Goal: Task Accomplishment & Management: Complete application form

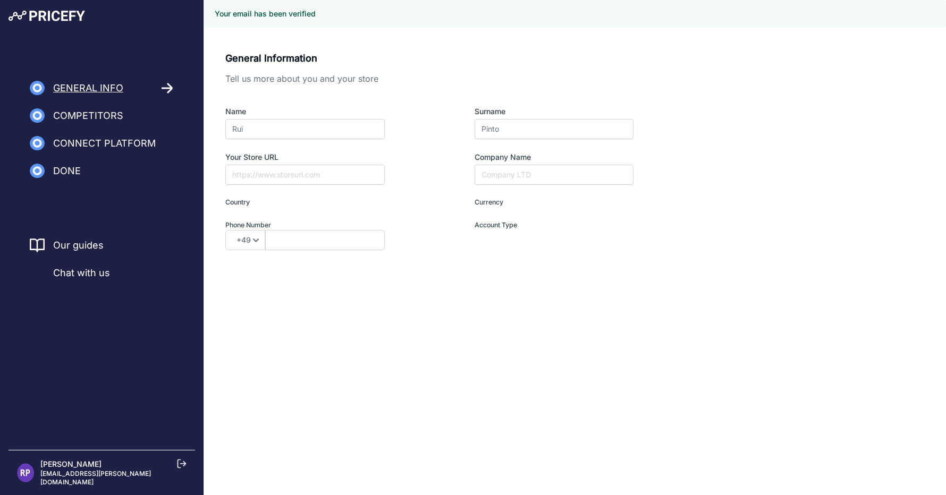
type input "I am a Merchant"
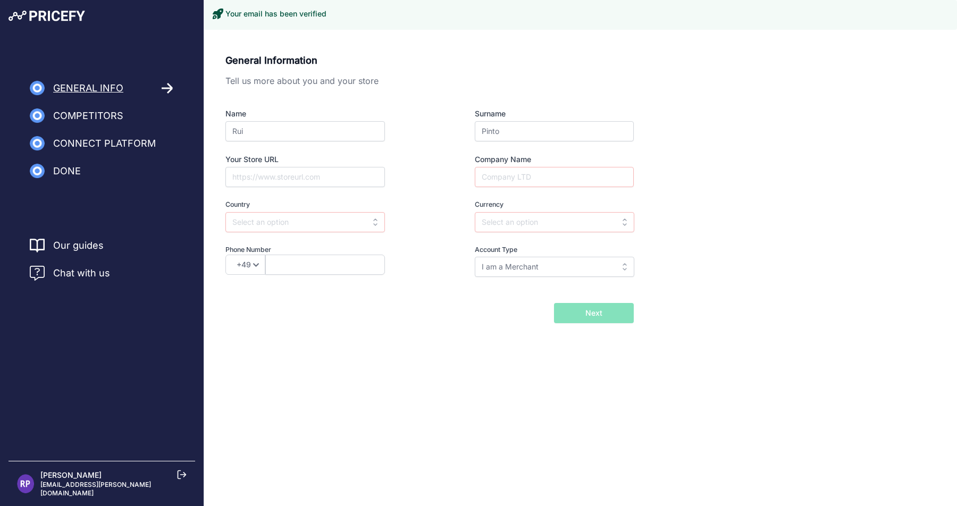
click at [361, 330] on div "General Information Tell us more about you and your store Name Rui Surname Pint…" at bounding box center [580, 205] width 753 height 330
click at [288, 268] on input "text" at bounding box center [325, 265] width 120 height 20
click at [256, 263] on select "+49 +43 +32 +1 +86 +34 +358 +33 +30 +39 +81 +352 +31 +48 +351 +420 +44 +46 +41 …" at bounding box center [245, 265] width 40 height 20
click at [409, 255] on div "+49 +43 +32 +1 +86 +34 +358 +33 +30 +39 +81 +352 +31 +48 +351 +420 +44 +46 +41 …" at bounding box center [324, 265] width 198 height 20
click at [404, 280] on div "General Information Tell us more about you and your store Name Rui Surname Pint…" at bounding box center [429, 172] width 408 height 239
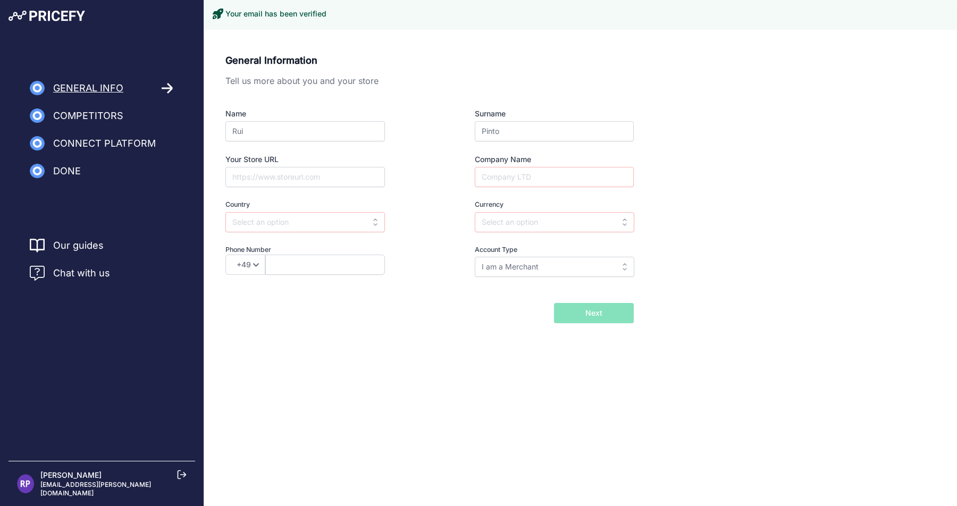
click at [380, 345] on div "General Information Tell us more about you and your store Name Rui Surname Pint…" at bounding box center [580, 205] width 753 height 330
click at [314, 339] on div "General Information Tell us more about you and your store Name Rui Surname Pint…" at bounding box center [580, 205] width 753 height 330
click at [299, 330] on div "General Information Tell us more about you and your store Name Rui Surname Pint…" at bounding box center [580, 205] width 753 height 330
click at [288, 176] on input "Your Store URL" at bounding box center [304, 177] width 159 height 20
click at [286, 222] on input "text" at bounding box center [304, 222] width 159 height 20
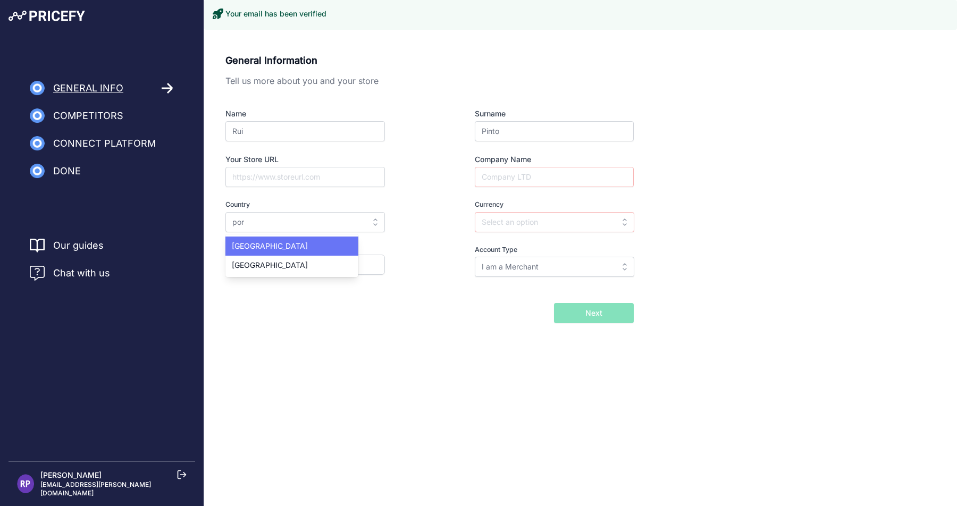
click at [256, 254] on div "Portugal" at bounding box center [291, 246] width 133 height 19
type input "Portugal"
type input "EUR"
select select "351"
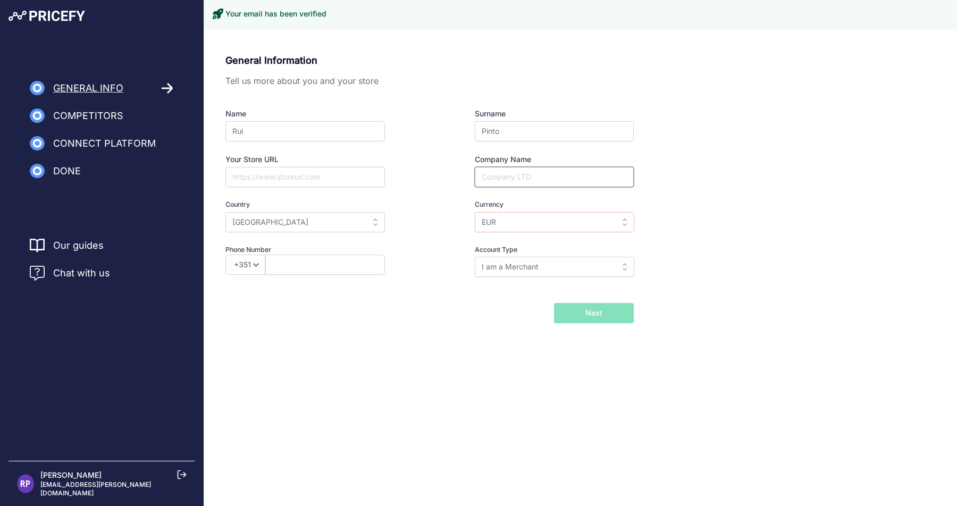
click at [521, 179] on input "Company Name" at bounding box center [554, 177] width 159 height 20
type input "ATOPRINT"
click at [487, 266] on input "I am a Merchant" at bounding box center [554, 267] width 159 height 20
click at [493, 315] on div "I am a Brand" at bounding box center [541, 309] width 133 height 19
type input "I am a Brand"
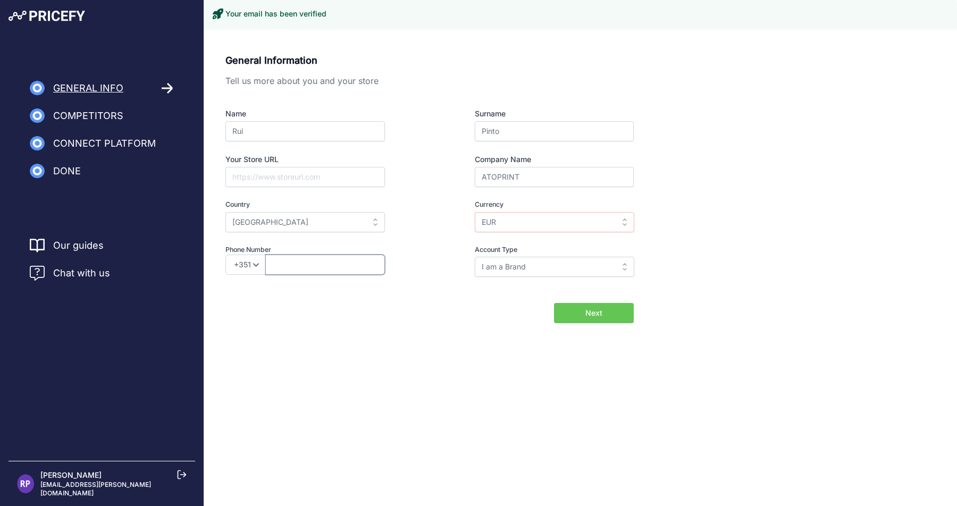
click at [286, 266] on input "text" at bounding box center [325, 265] width 120 height 20
type input "966958838"
click at [611, 314] on button "Next" at bounding box center [594, 313] width 80 height 20
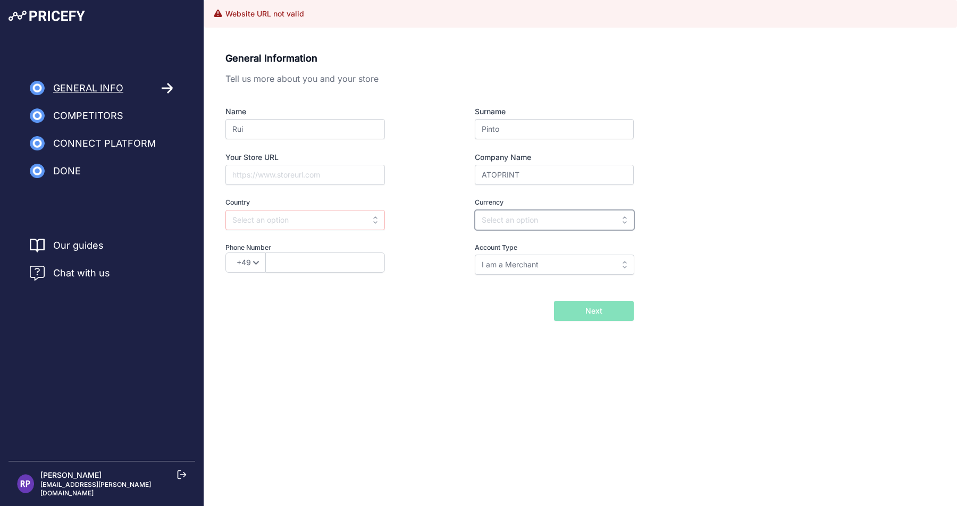
click at [529, 223] on input "text" at bounding box center [554, 220] width 159 height 20
click at [486, 250] on div "EUR" at bounding box center [541, 243] width 133 height 19
type input "EUR"
click at [272, 226] on input "text" at bounding box center [304, 220] width 159 height 20
click at [264, 239] on div "Portugal" at bounding box center [291, 243] width 133 height 19
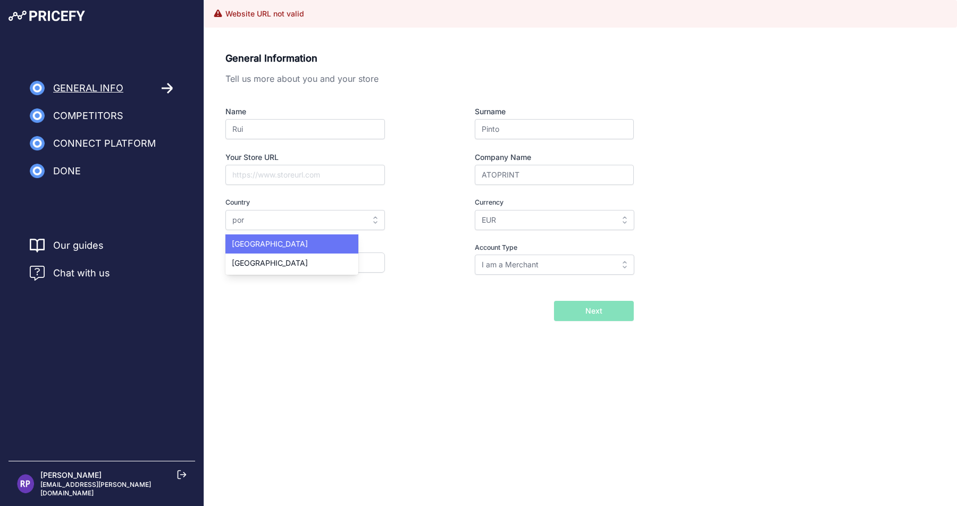
type input "Portugal"
select select "351"
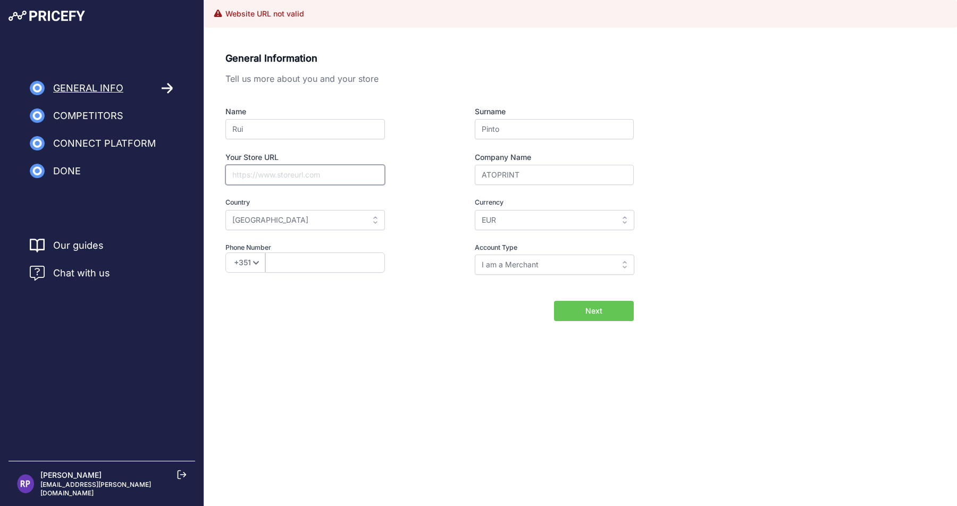
click at [266, 179] on input "Your Store URL" at bounding box center [304, 175] width 159 height 20
type input "www.asktoprint.pt"
click at [309, 256] on input "text" at bounding box center [325, 262] width 120 height 20
type input "966958838"
click at [592, 315] on span "Next" at bounding box center [593, 311] width 17 height 11
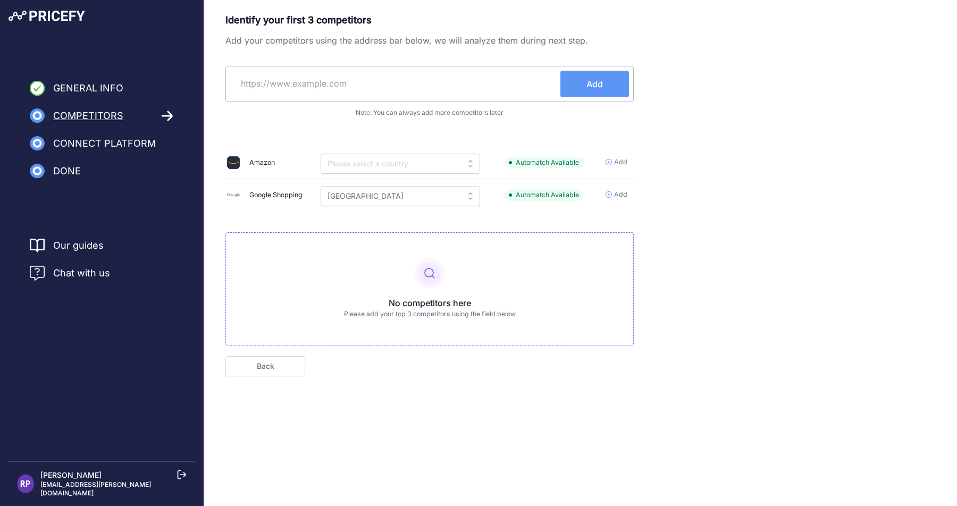
click at [263, 75] on input "text" at bounding box center [395, 84] width 330 height 26
type input "www.360imprimir.pt"
click at [586, 86] on span "Add" at bounding box center [594, 84] width 16 height 13
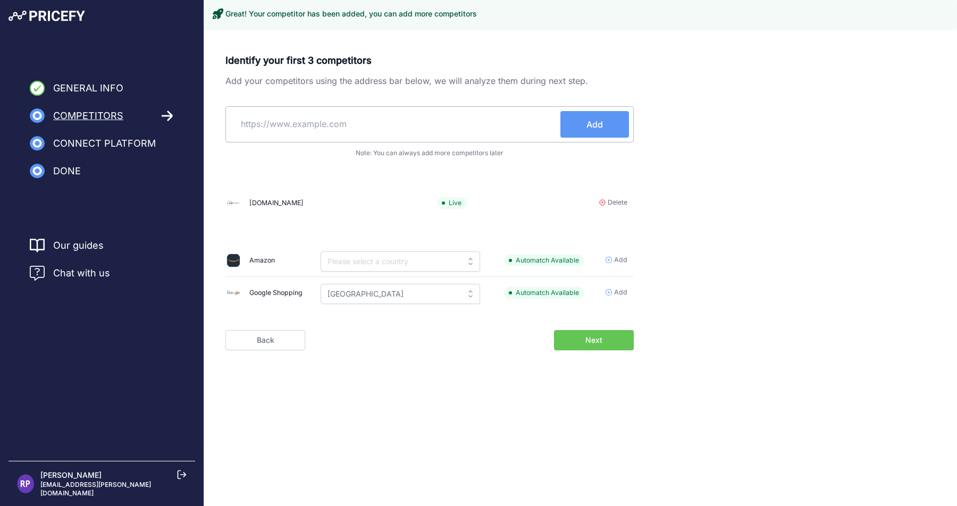
click at [347, 119] on input "text" at bounding box center [395, 124] width 330 height 26
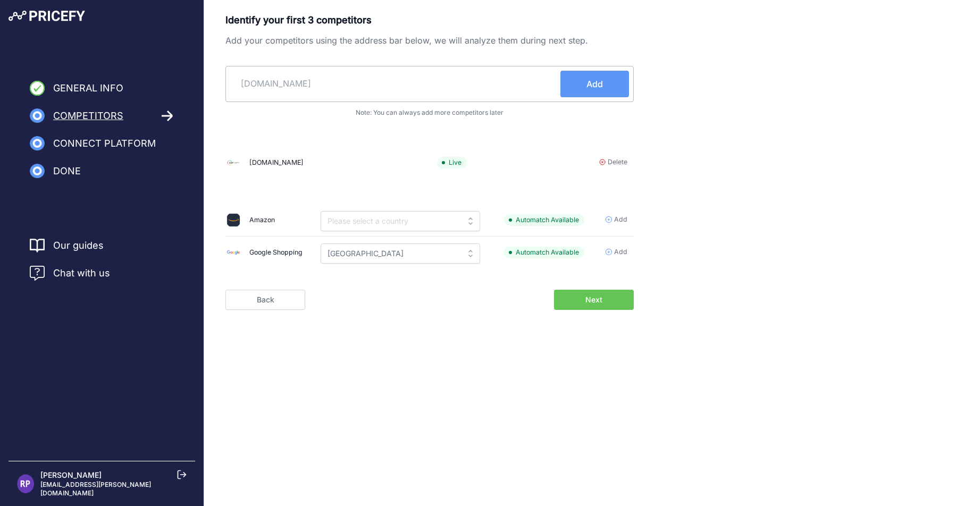
type input "vistaprint.pt"
click at [601, 83] on span "Add" at bounding box center [594, 84] width 16 height 13
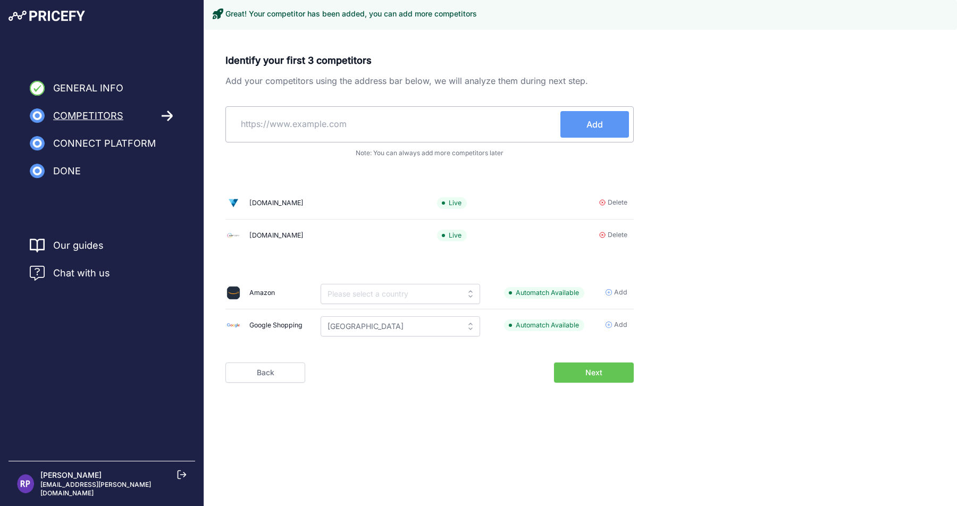
click at [284, 131] on input "text" at bounding box center [395, 124] width 330 height 26
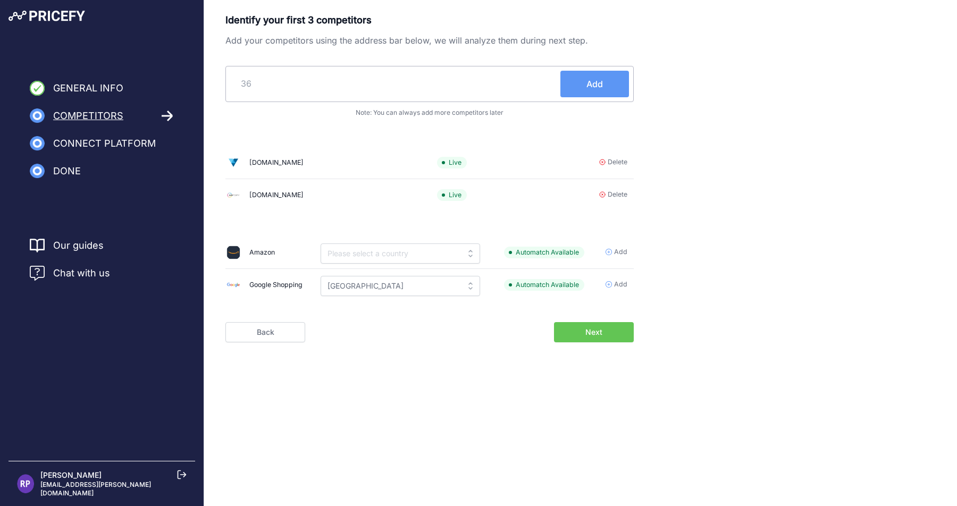
type input "3"
type input "pixartprinting.com.pt"
click at [592, 84] on span "Add" at bounding box center [594, 84] width 16 height 13
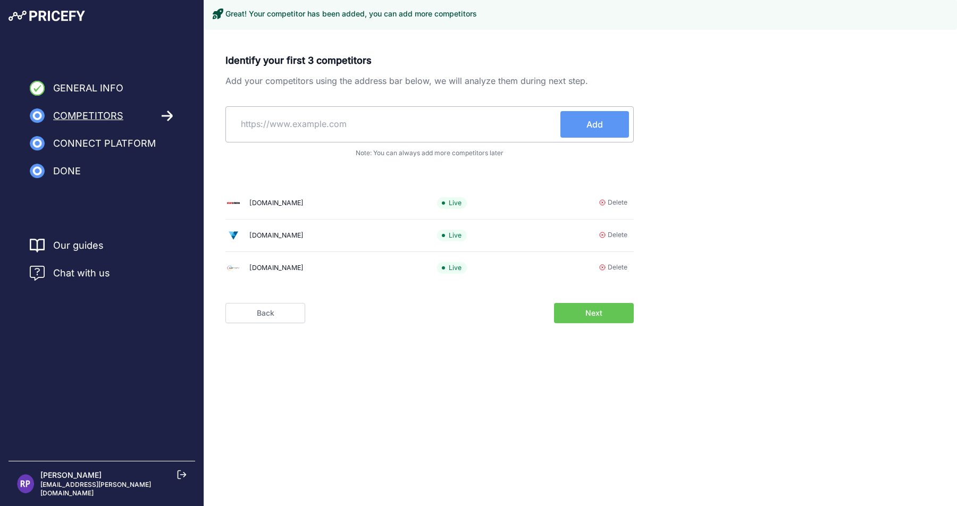
click at [584, 311] on button "Next" at bounding box center [594, 313] width 80 height 20
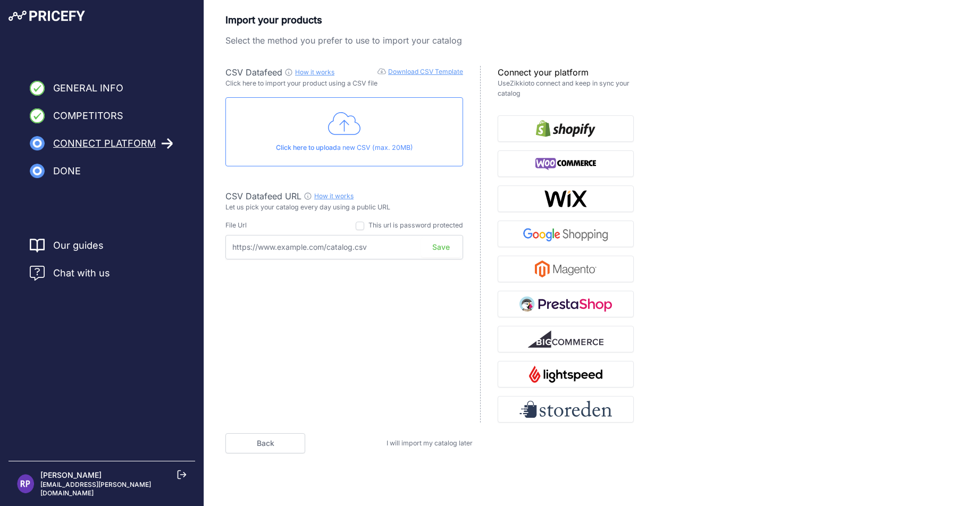
click at [416, 444] on span "I will import my catalog later" at bounding box center [429, 443] width 86 height 8
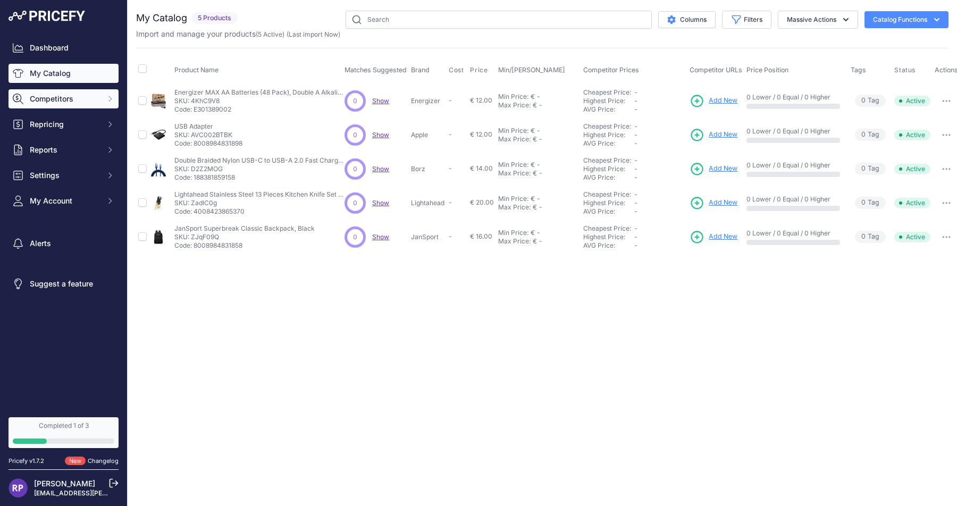
click at [43, 96] on span "Competitors" at bounding box center [65, 99] width 70 height 11
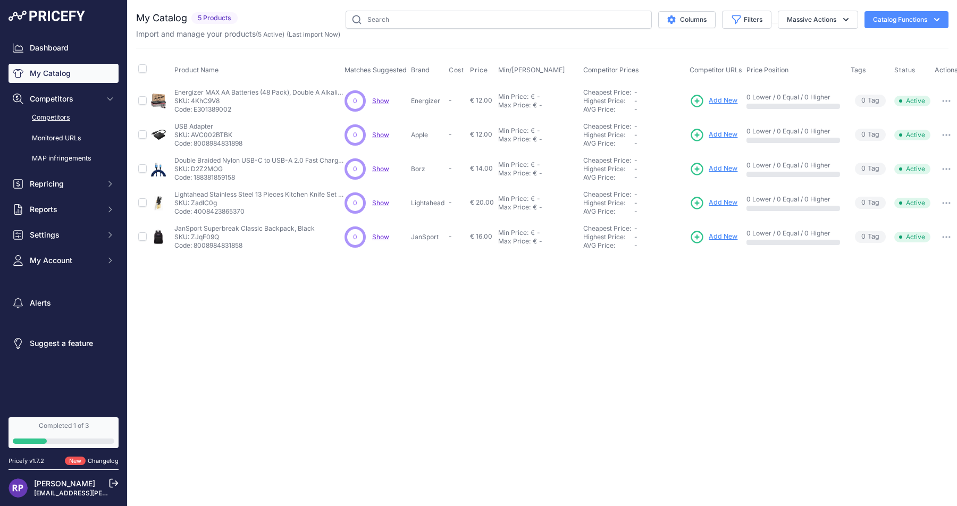
click at [52, 115] on link "Competitors" at bounding box center [64, 117] width 110 height 19
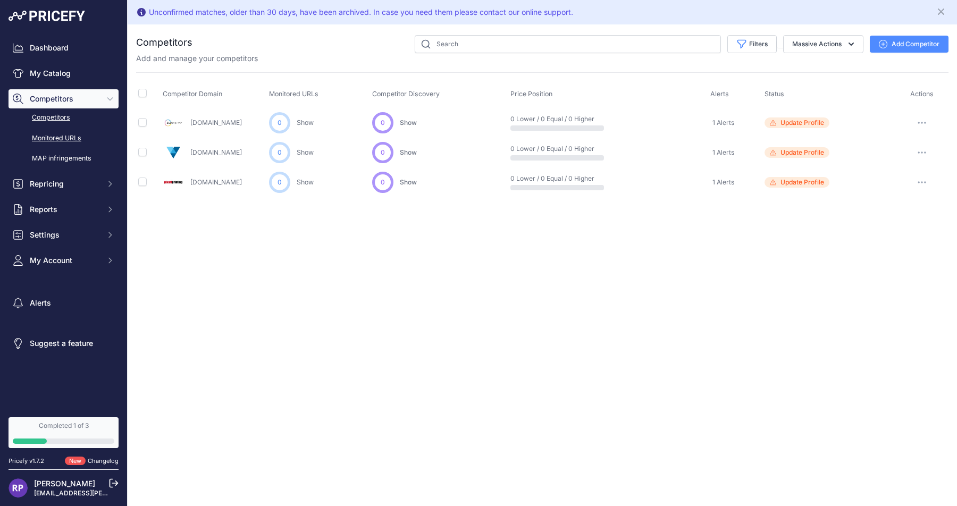
click at [50, 137] on link "Monitored URLs" at bounding box center [64, 138] width 110 height 19
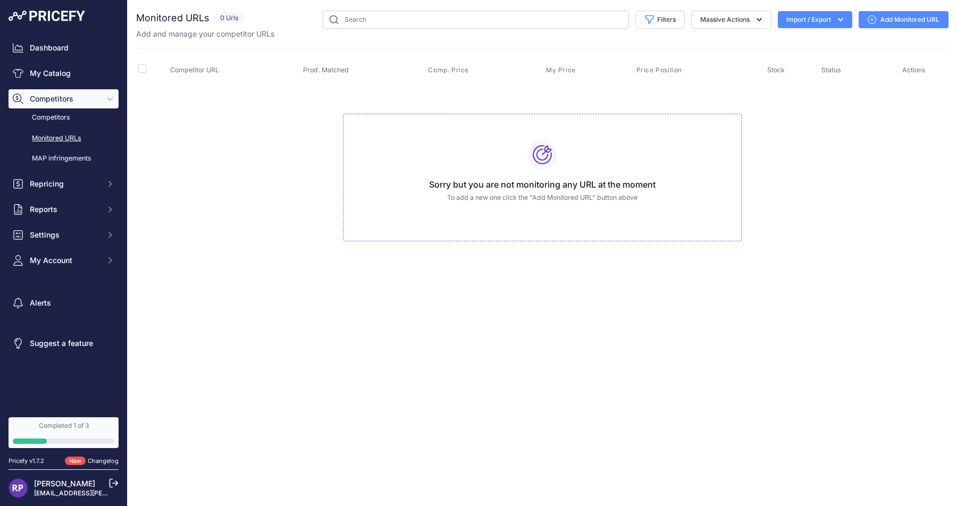
click at [872, 19] on icon at bounding box center [871, 19] width 9 height 9
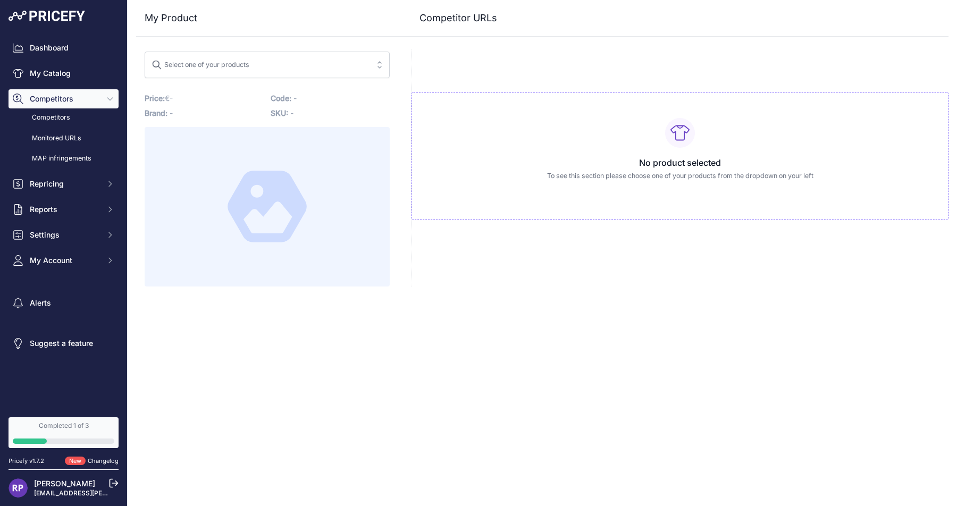
click at [524, 147] on div "No product selected To see this section please choose one of your products from…" at bounding box center [679, 156] width 537 height 128
click at [181, 62] on div "Select one of your products" at bounding box center [200, 63] width 98 height 14
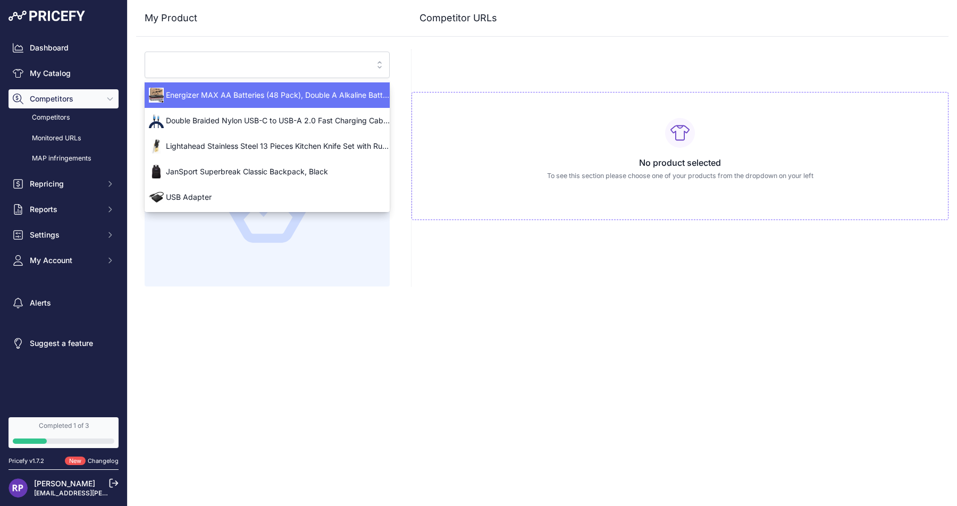
click at [555, 58] on div "No product selected To see this section please choose one of your products from…" at bounding box center [679, 167] width 537 height 237
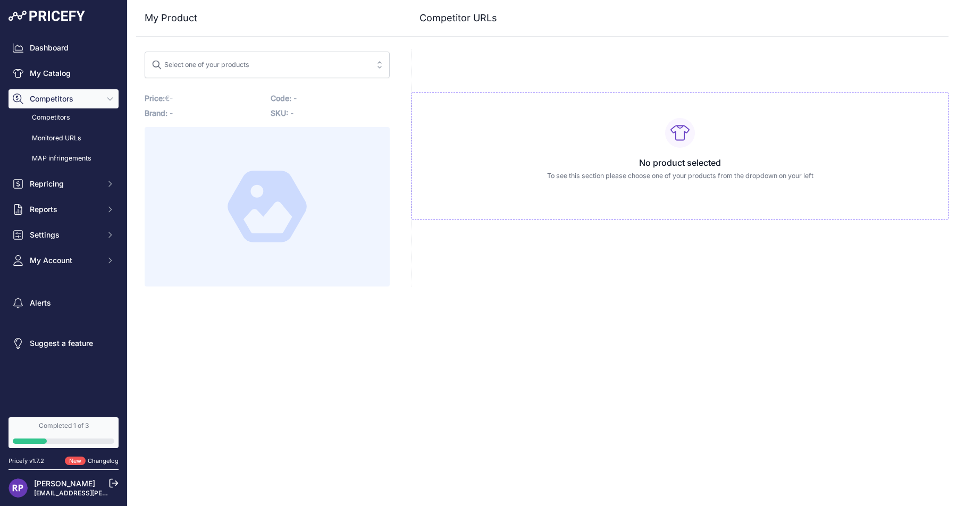
click at [209, 152] on div at bounding box center [267, 206] width 245 height 159
click at [500, 128] on div "No product selected To see this section please choose one of your products from…" at bounding box center [679, 156] width 537 height 128
click at [216, 61] on div "Select one of your products" at bounding box center [200, 63] width 98 height 14
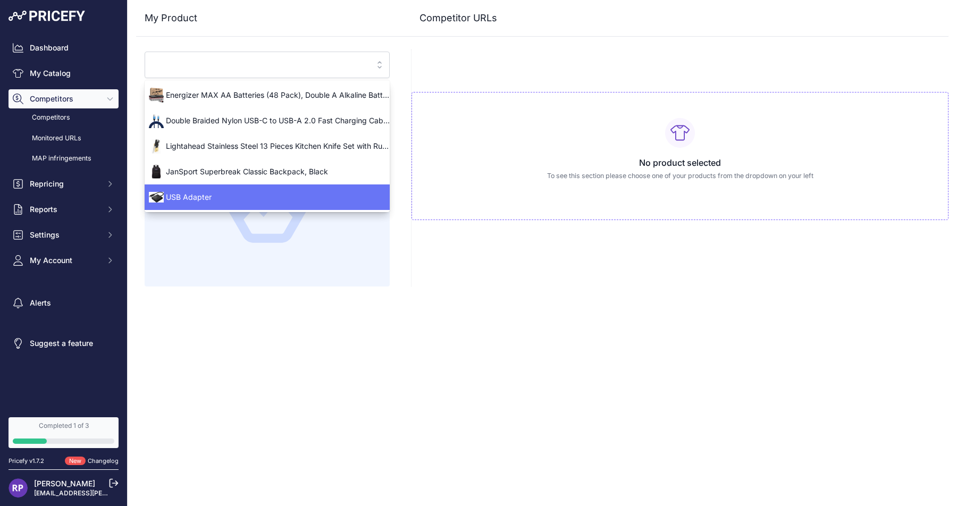
click at [206, 198] on span "USB Adapter" at bounding box center [267, 197] width 245 height 11
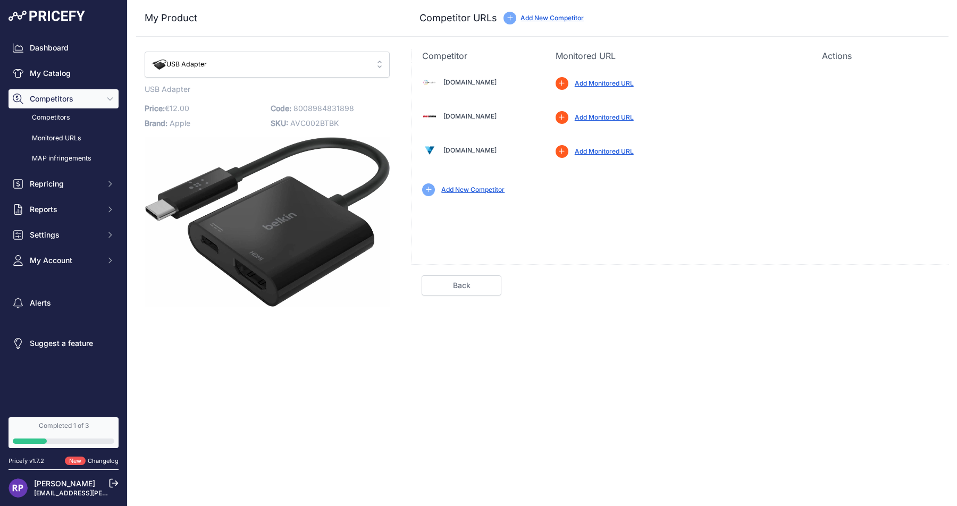
click at [379, 63] on button "USB Adapter" at bounding box center [267, 65] width 245 height 26
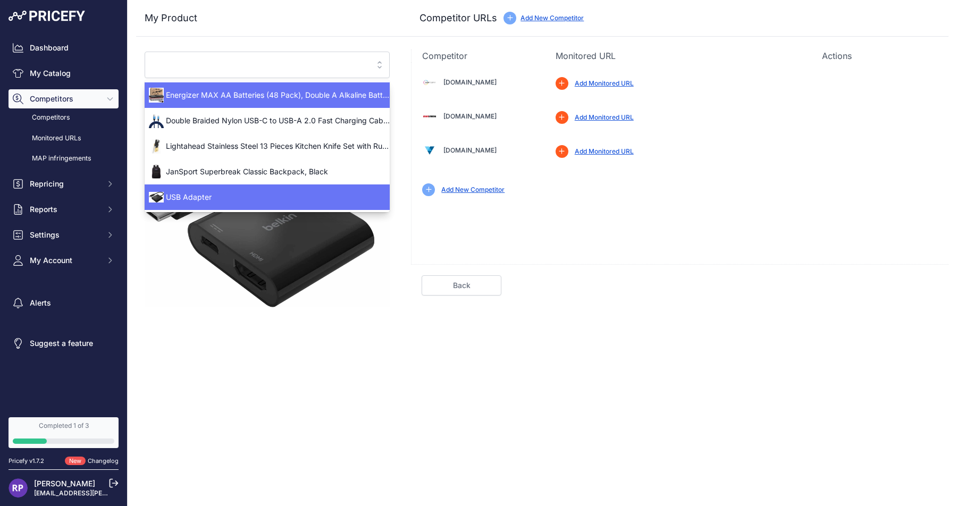
drag, startPoint x: 261, startPoint y: 60, endPoint x: 240, endPoint y: 55, distance: 21.8
click at [260, 59] on input "search" at bounding box center [259, 64] width 216 height 17
click at [236, 49] on div "USB Adapter Energizer MAX AA Batteries (48 Pack), Double A Alkaline Batteries U…" at bounding box center [267, 178] width 262 height 258
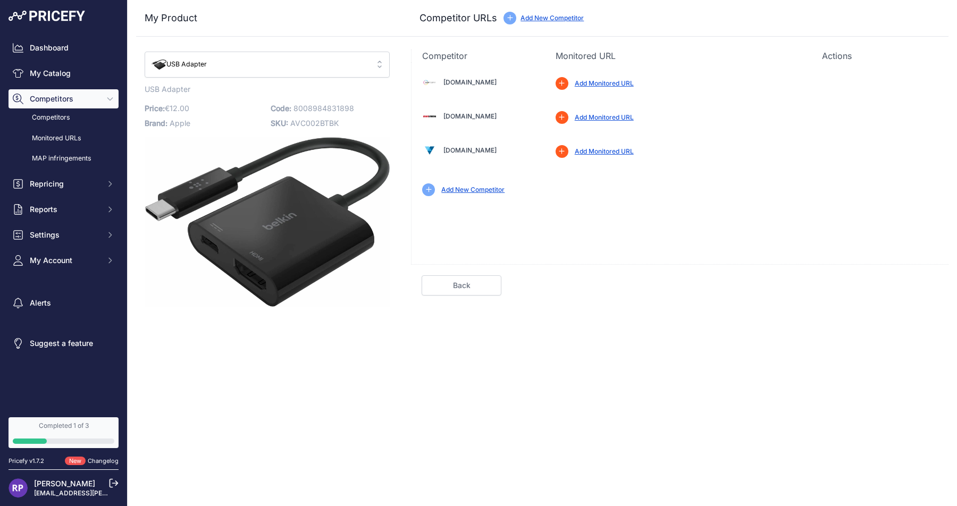
click at [605, 338] on div "Close My Product Competitor URLs" at bounding box center [542, 253] width 829 height 506
click at [286, 337] on div "Close My Product Competitor URLs" at bounding box center [542, 253] width 829 height 506
click at [299, 249] on img at bounding box center [267, 222] width 245 height 170
click at [605, 81] on link "Add Monitored URL" at bounding box center [604, 83] width 59 height 8
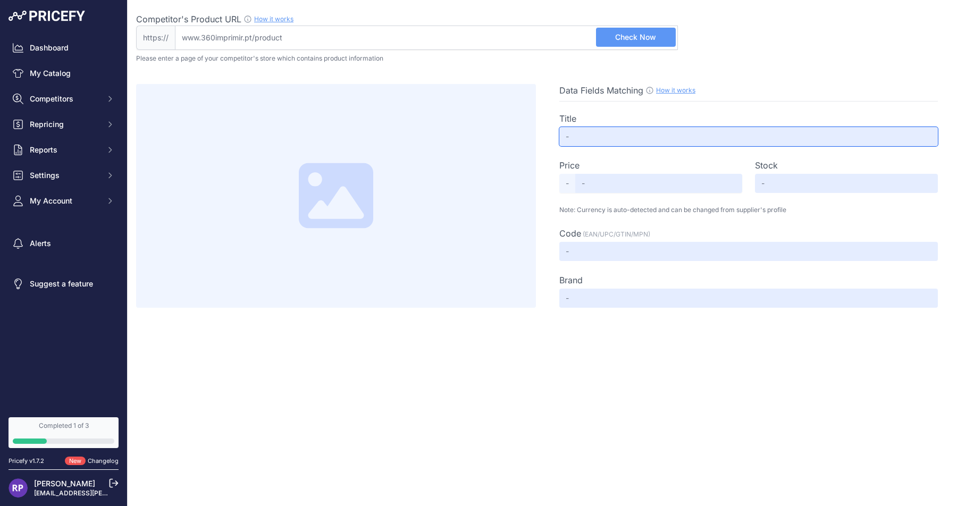
drag, startPoint x: 588, startPoint y: 134, endPoint x: 646, endPoint y: 137, distance: 57.5
click at [588, 134] on input "text" at bounding box center [748, 136] width 378 height 19
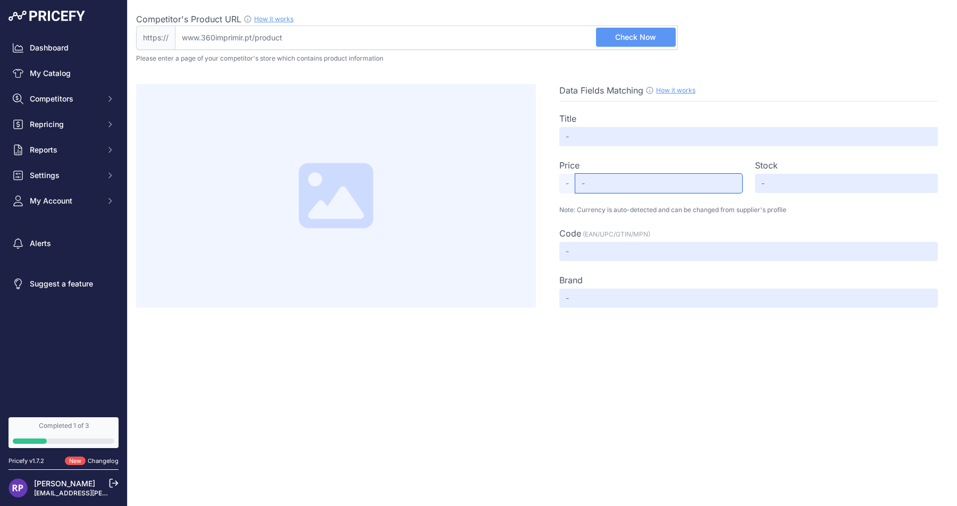
drag, startPoint x: 594, startPoint y: 178, endPoint x: 618, endPoint y: 178, distance: 23.4
click at [597, 178] on input "text" at bounding box center [658, 183] width 167 height 19
drag, startPoint x: 764, startPoint y: 182, endPoint x: 773, endPoint y: 183, distance: 9.6
click at [765, 182] on input "text" at bounding box center [846, 183] width 183 height 19
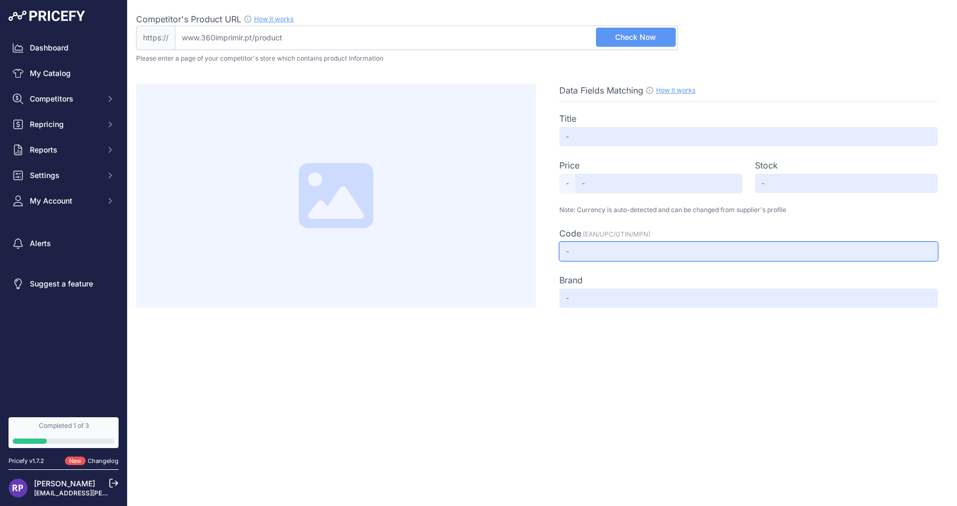
click at [612, 249] on input "text" at bounding box center [748, 251] width 378 height 19
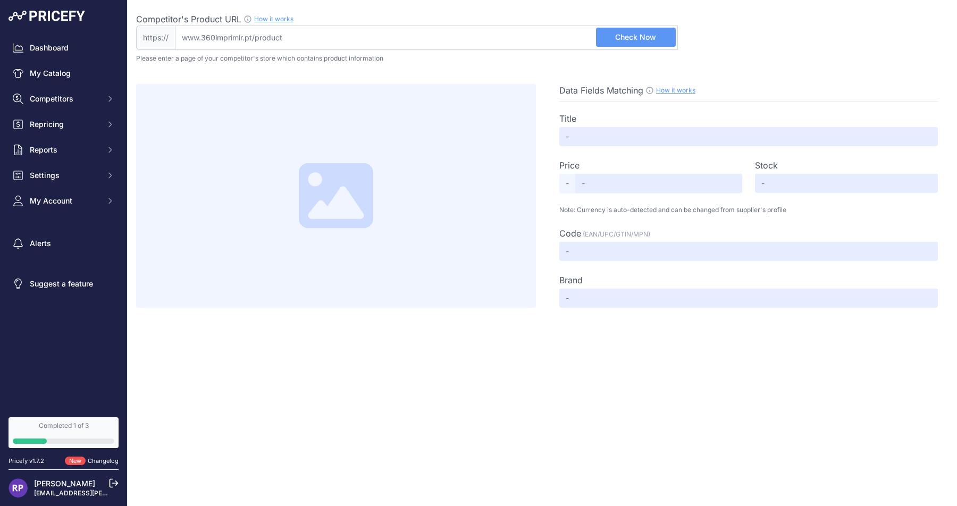
drag, startPoint x: 606, startPoint y: 280, endPoint x: 613, endPoint y: 250, distance: 30.0
click at [607, 280] on div "Brand Select Info" at bounding box center [748, 280] width 378 height 13
drag, startPoint x: 373, startPoint y: 32, endPoint x: 399, endPoint y: 32, distance: 25.5
click at [373, 32] on input "Competitor's Product URL How it works In order to create your competitor's extr…" at bounding box center [426, 38] width 503 height 24
drag, startPoint x: 324, startPoint y: 34, endPoint x: 167, endPoint y: 32, distance: 156.3
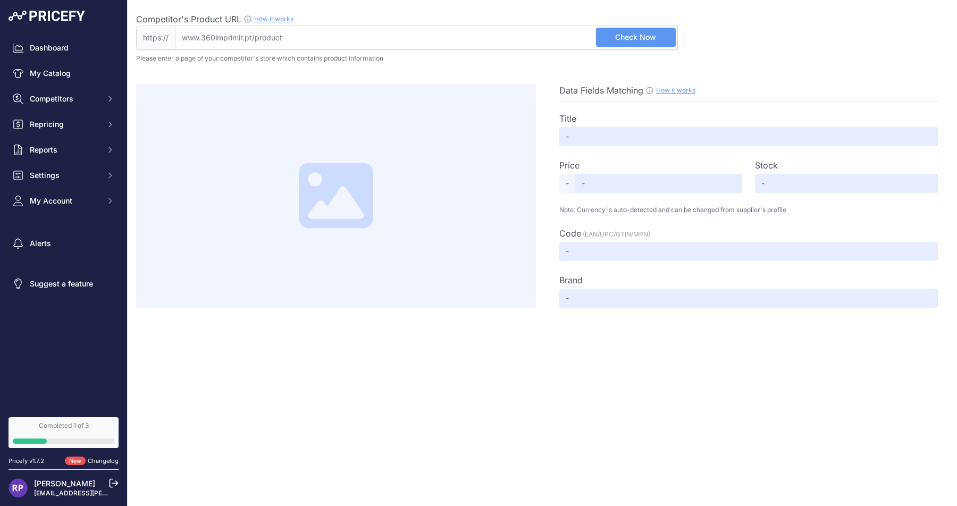
click at [138, 32] on div "https:// Valid Not A Product URL" at bounding box center [407, 38] width 542 height 24
drag, startPoint x: 330, startPoint y: 38, endPoint x: 164, endPoint y: 34, distance: 165.4
click at [163, 33] on div "https:// Valid Not A Product URL" at bounding box center [407, 38] width 542 height 24
drag, startPoint x: 385, startPoint y: 32, endPoint x: 401, endPoint y: 33, distance: 16.0
click at [385, 32] on input "Competitor's Product URL How it works In order to create your competitor's extr…" at bounding box center [426, 38] width 503 height 24
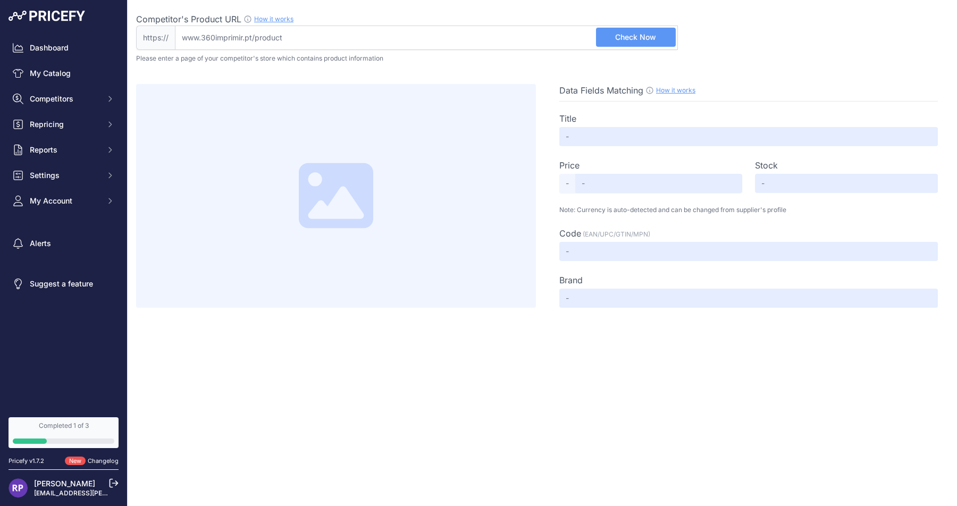
paste input "https://www.360imprimir.pt/grupo/cartoes-de-marketing"
type input "www.360imprimir.pt/grupo/cartoes-de-marketing"
click at [657, 41] on button "Check Now" at bounding box center [636, 37] width 80 height 19
type input "Cartões de Visita"
type input "14.64"
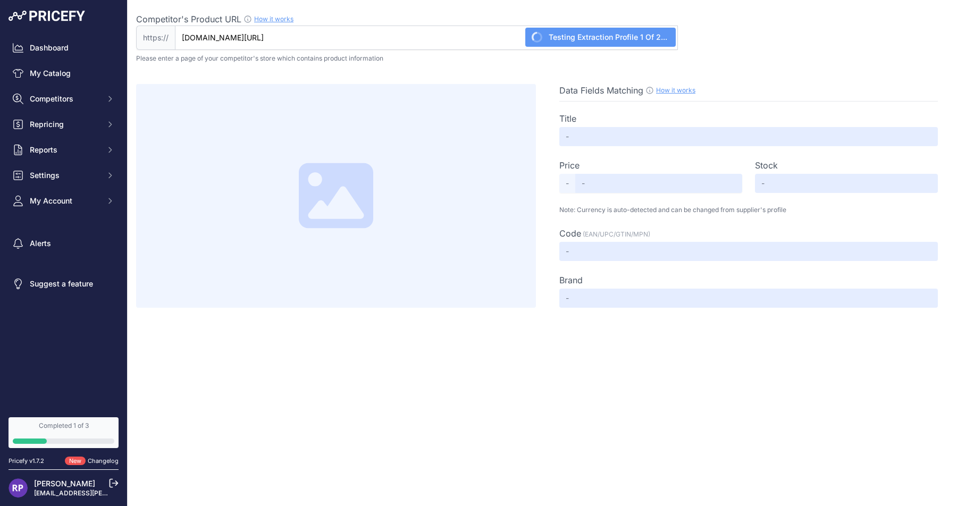
type input "Not Found"
type input "2"
type input "360imprimir"
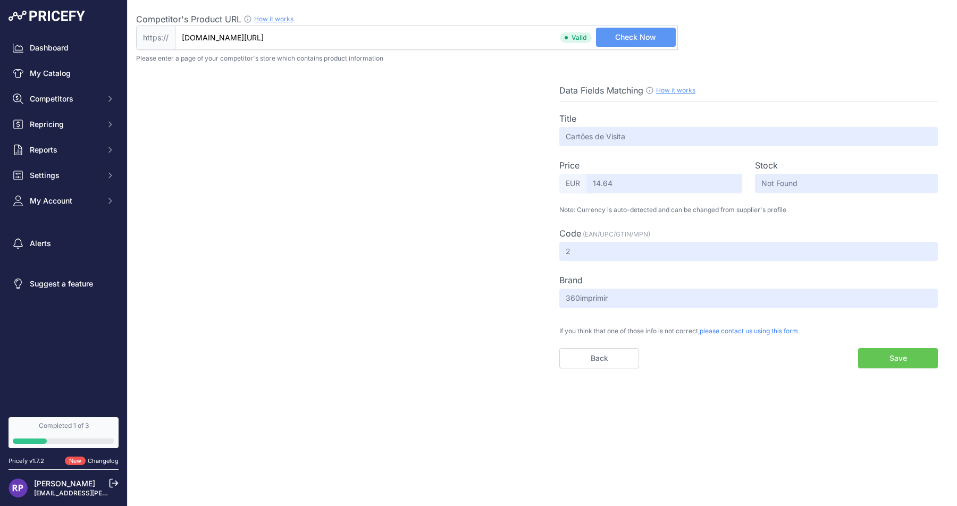
click at [459, 37] on input "www.360imprimir.pt/grupo/cartoes-de-marketing" at bounding box center [426, 38] width 503 height 24
drag, startPoint x: 322, startPoint y: 35, endPoint x: 154, endPoint y: 33, distance: 168.5
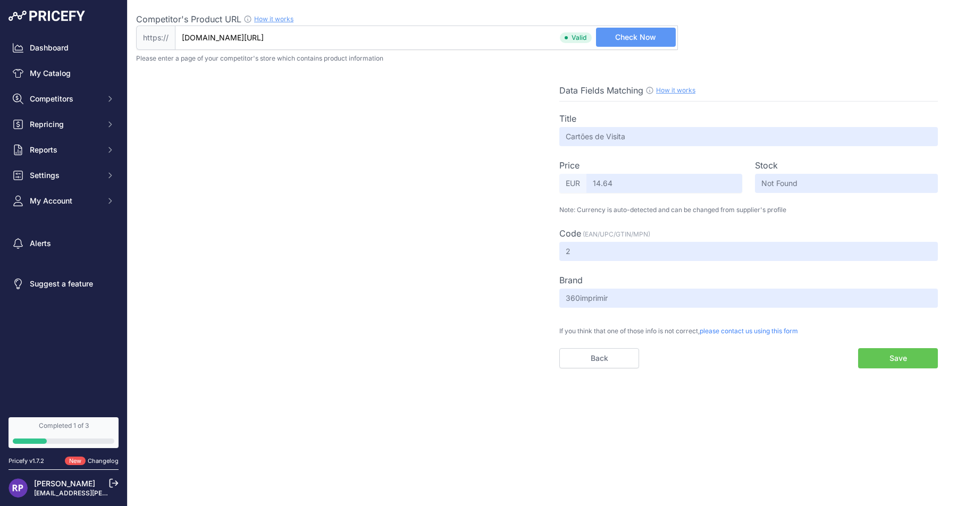
click at [154, 33] on div "https:// www.360imprimir.pt/grupo/cartoes-de-marketing Valid Not A Product URL" at bounding box center [407, 38] width 542 height 24
paste input "https://www.360imprimir.pt/cartoes-de-visita?id=14617&productGroupId=134&indexM…"
type input "www.360imprimir.pt/cartoes-de-visita?id=14617&productGroupId=134&indexManagemen…"
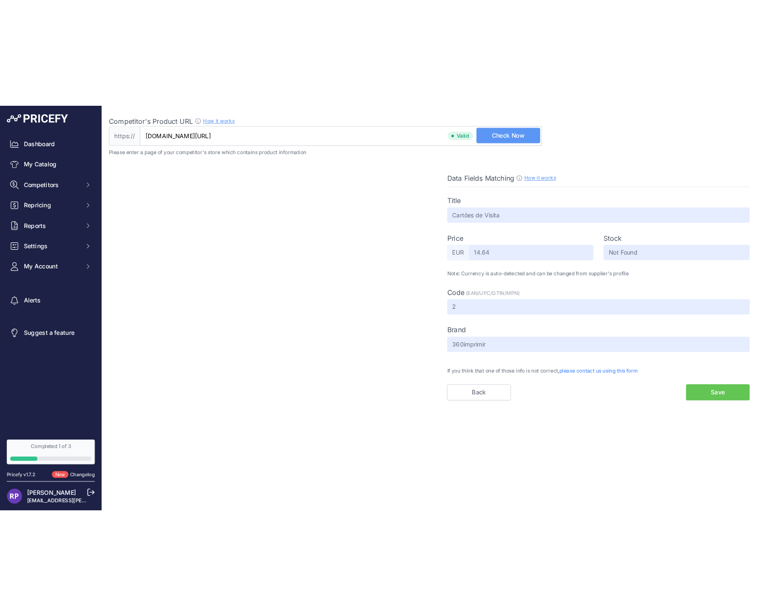
scroll to position [0, 0]
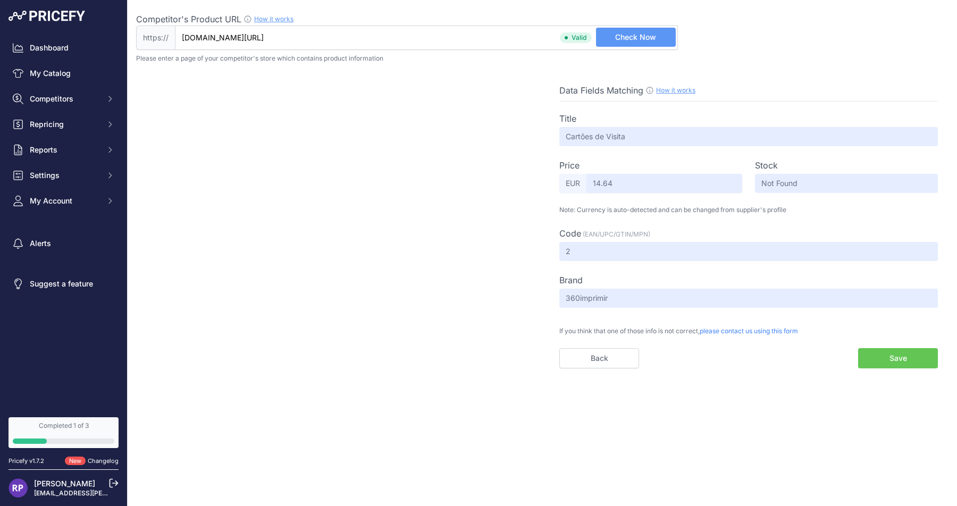
click at [633, 33] on span "Check Now" at bounding box center [635, 37] width 41 height 11
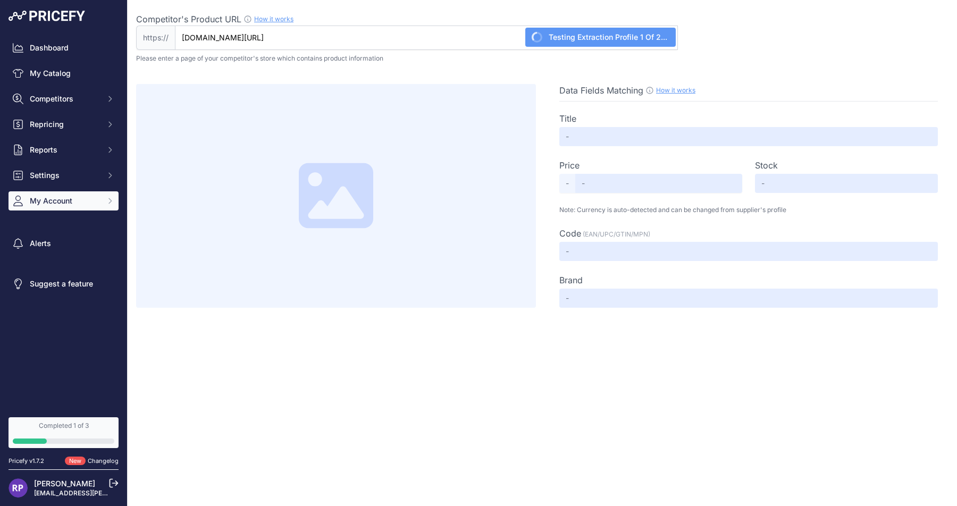
type input "Cartões de Visita"
type input "9.54"
type input "Available"
type input "14617"
type input "360imprimir"
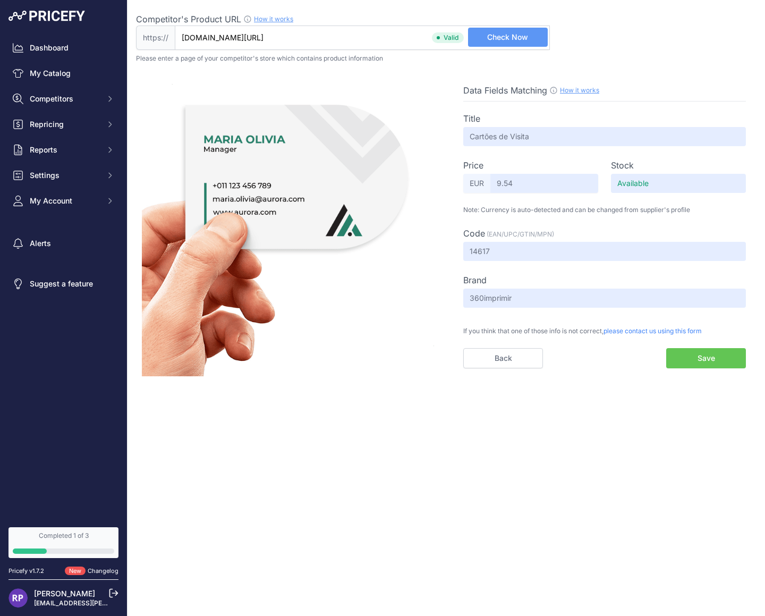
click at [704, 359] on button "Save" at bounding box center [707, 358] width 80 height 20
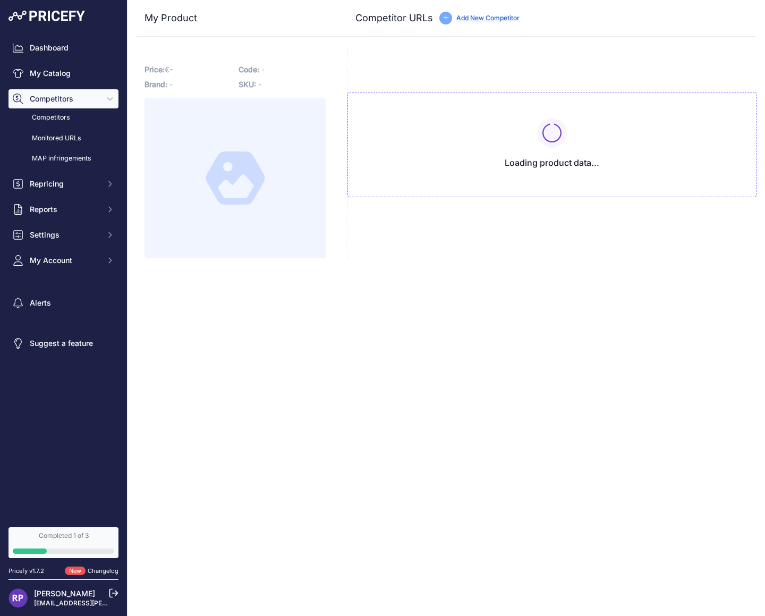
type input "[DOMAIN_NAME][URL]"
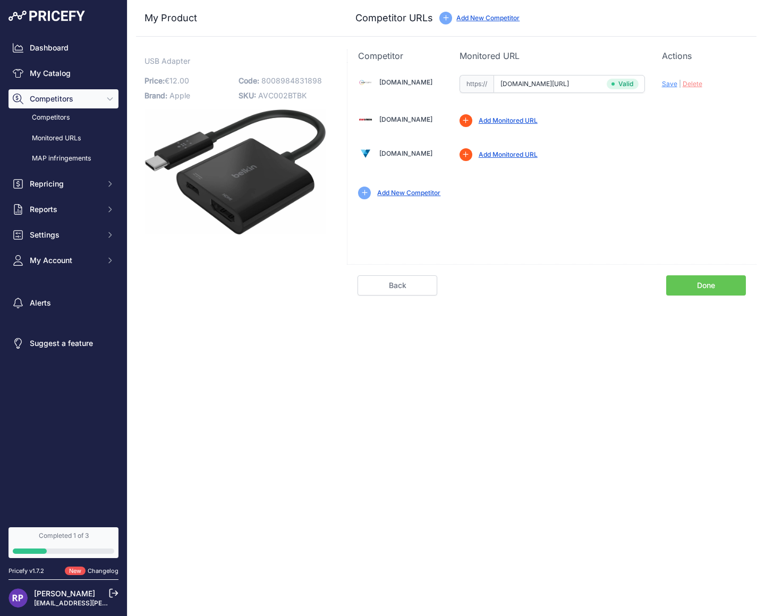
click at [667, 119] on div "Missing Profile In order to monitor this competitor products, please create a v…" at bounding box center [603, 120] width 286 height 13
click at [58, 136] on link "Monitored URLs" at bounding box center [64, 138] width 110 height 19
